Goal: Task Accomplishment & Management: Use online tool/utility

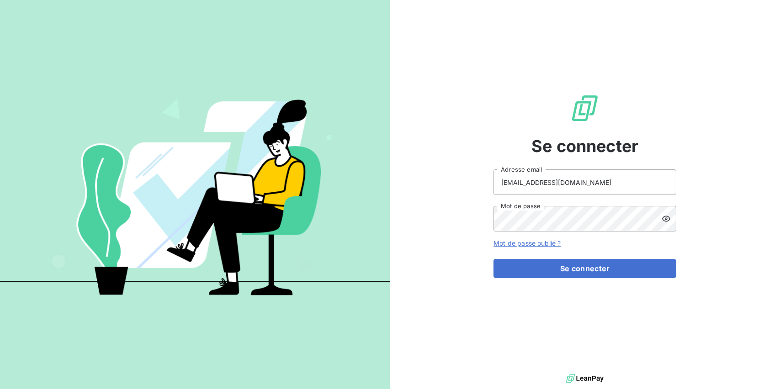
click at [585, 185] on input "[EMAIL_ADDRESS][DOMAIN_NAME]" at bounding box center [584, 182] width 183 height 26
click at [637, 124] on div "Se connecter [EMAIL_ADDRESS][DOMAIN_NAME] Adresse email Mot de passe Mot de pas…" at bounding box center [584, 186] width 183 height 372
drag, startPoint x: 664, startPoint y: 172, endPoint x: 656, endPoint y: 179, distance: 10.8
click at [664, 172] on input "[EMAIL_ADDRESS][DOMAIN_NAME]" at bounding box center [584, 182] width 183 height 26
type input "[EMAIL_ADDRESS][DOMAIN_NAME]"
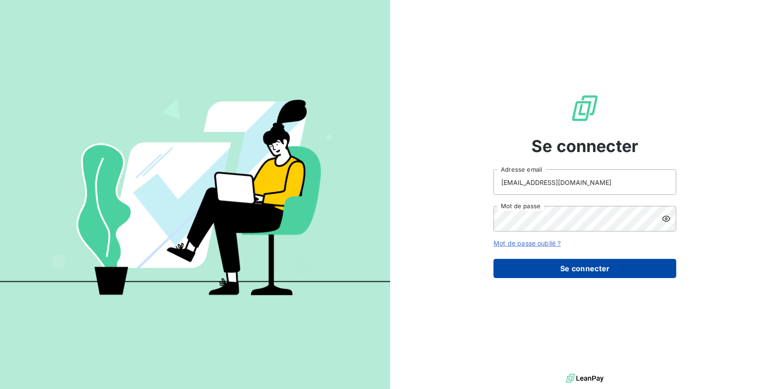
click at [582, 269] on button "Se connecter" at bounding box center [584, 268] width 183 height 19
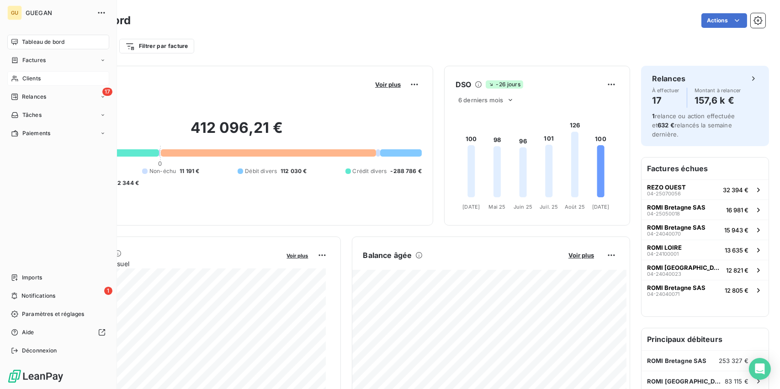
click at [37, 79] on span "Clients" at bounding box center [31, 78] width 18 height 8
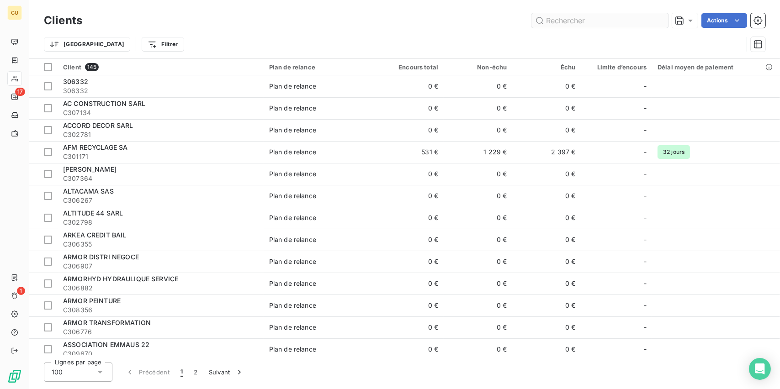
click at [584, 25] on input "text" at bounding box center [599, 20] width 137 height 15
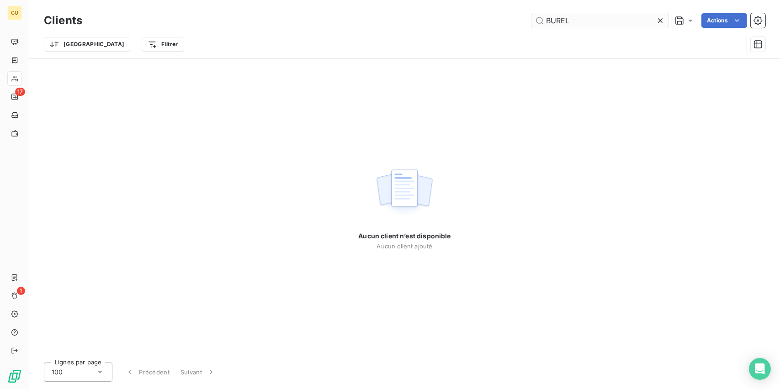
click at [554, 25] on input "BUREL" at bounding box center [599, 20] width 137 height 15
click at [550, 17] on input "BUREL" at bounding box center [599, 20] width 137 height 15
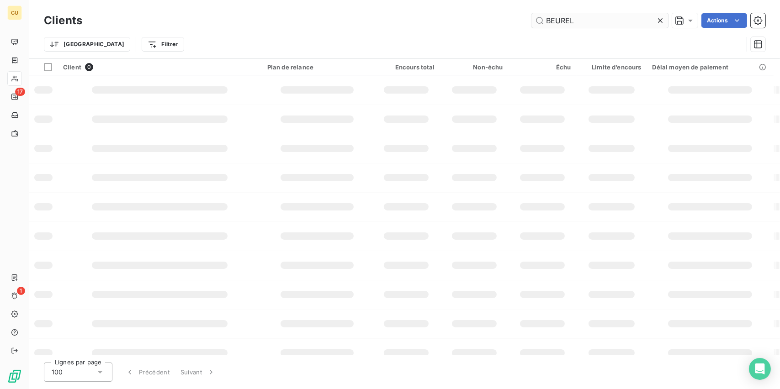
type input "BEUREL"
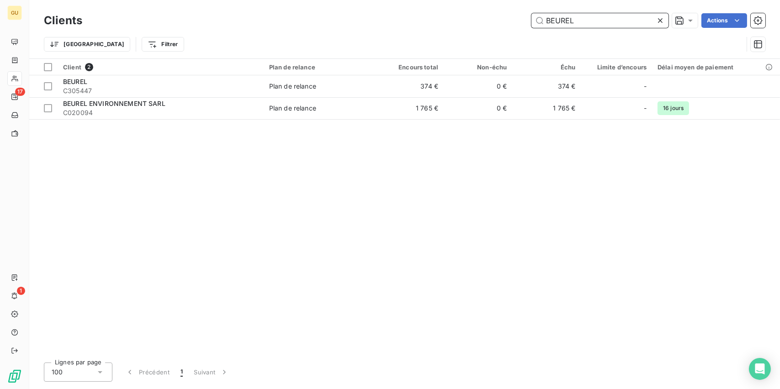
drag, startPoint x: 616, startPoint y: 18, endPoint x: 270, endPoint y: 17, distance: 345.8
click at [261, 17] on div "BEUREL Actions" at bounding box center [429, 20] width 672 height 15
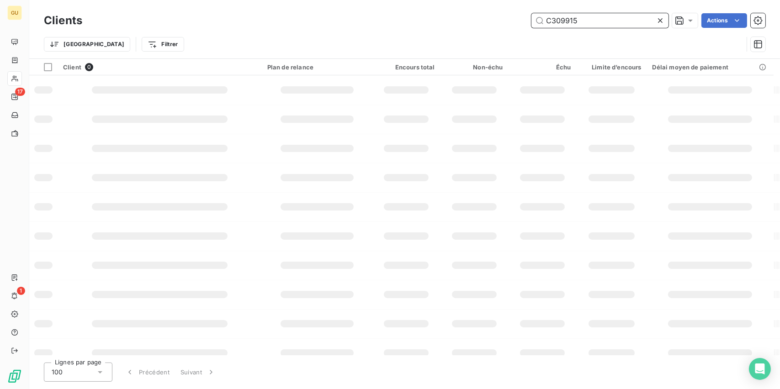
type input "C309915"
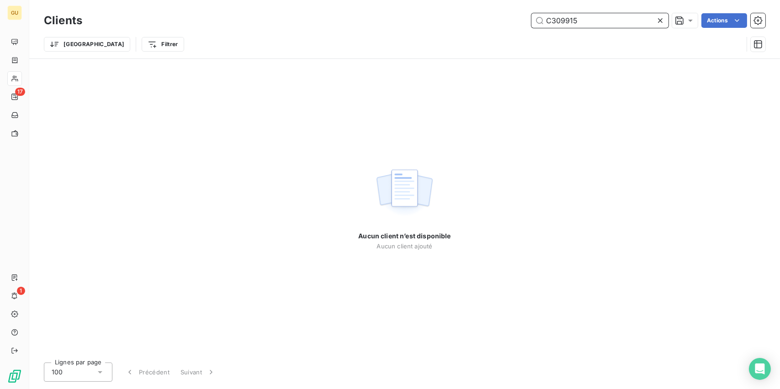
click at [581, 21] on input "C309915" at bounding box center [599, 20] width 137 height 15
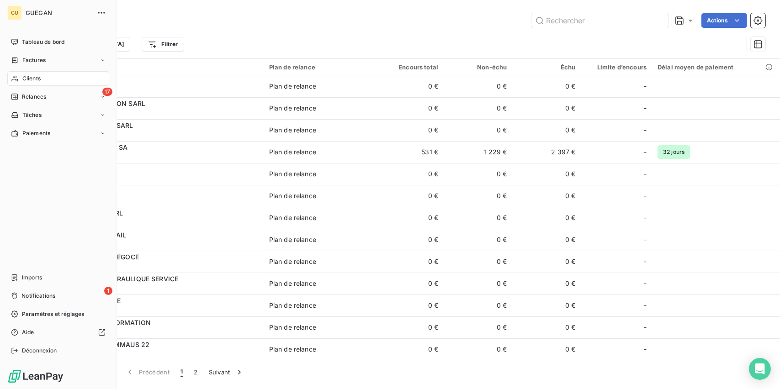
click at [22, 79] on span "Clients" at bounding box center [31, 78] width 18 height 8
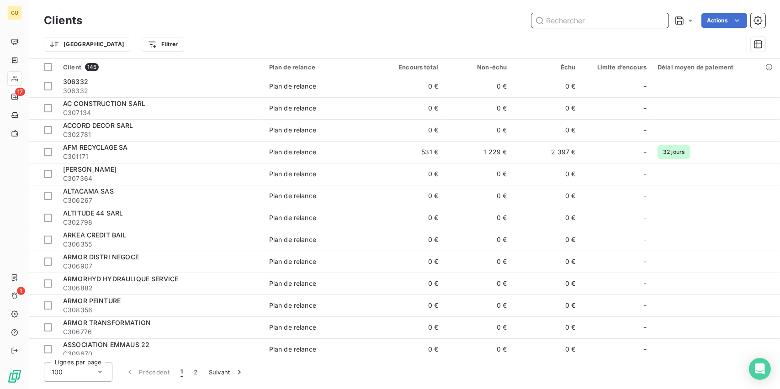
click at [593, 23] on input "text" at bounding box center [599, 20] width 137 height 15
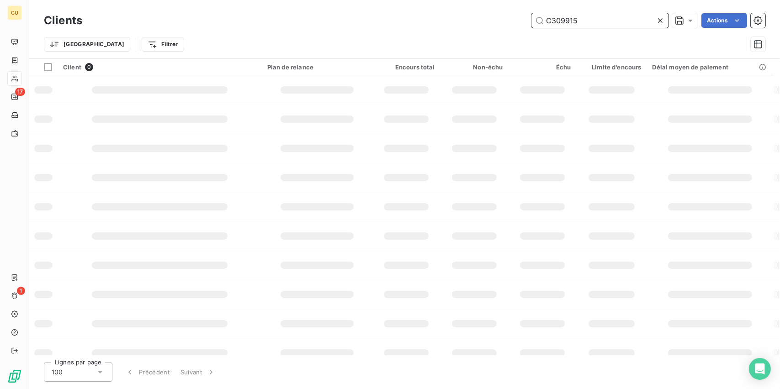
type input "C309915"
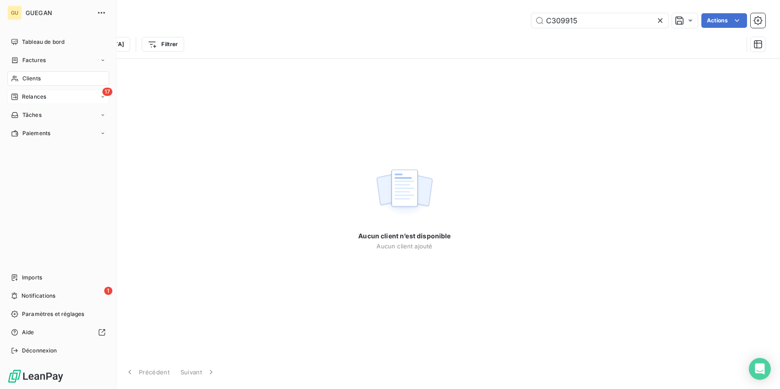
click at [27, 93] on span "Relances" at bounding box center [34, 97] width 24 height 8
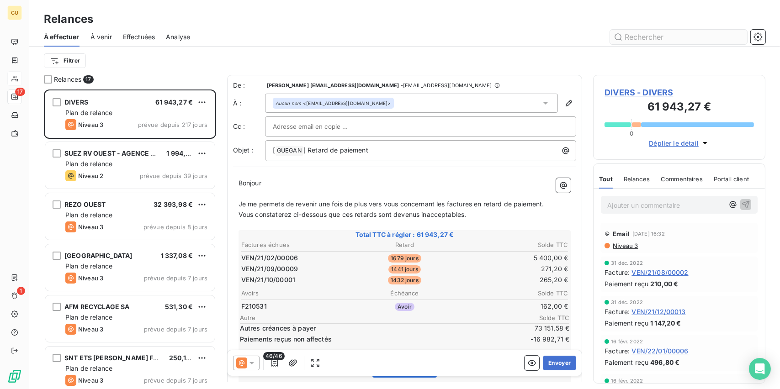
scroll to position [292, 165]
drag, startPoint x: 626, startPoint y: 37, endPoint x: 627, endPoint y: 32, distance: 4.7
click at [627, 32] on input "text" at bounding box center [678, 37] width 137 height 15
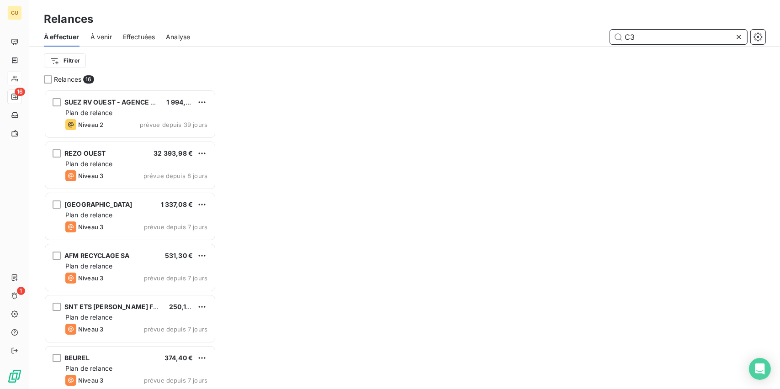
scroll to position [292, 165]
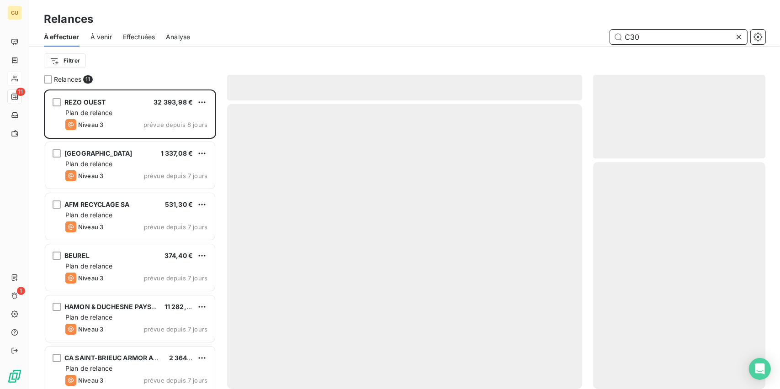
scroll to position [292, 165]
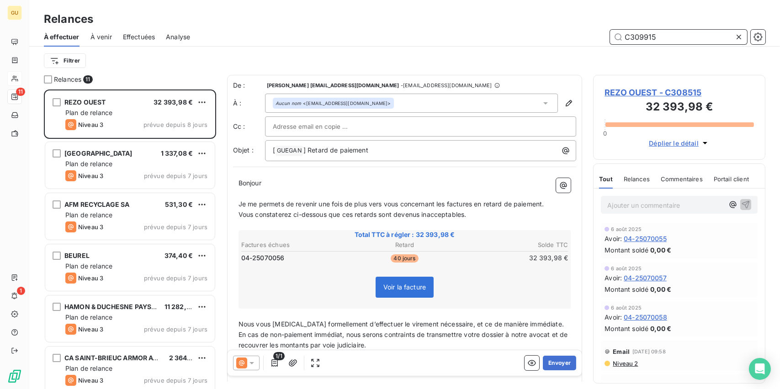
type input "C309915"
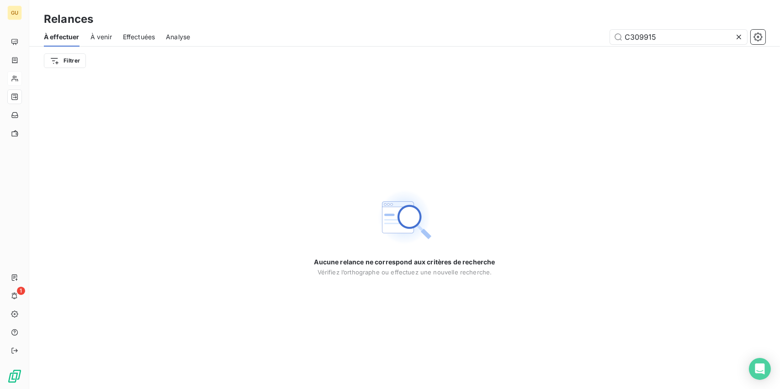
click at [678, 137] on div "Aucune relance ne correspond aux critères de recherche [PERSON_NAME] l’orthogra…" at bounding box center [404, 232] width 751 height 314
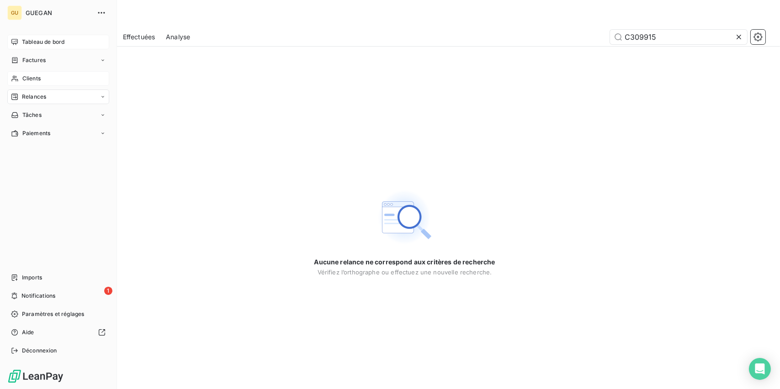
click at [32, 47] on div "Tableau de bord" at bounding box center [58, 42] width 102 height 15
click at [23, 352] on span "Déconnexion" at bounding box center [39, 351] width 35 height 8
